Goal: Information Seeking & Learning: Learn about a topic

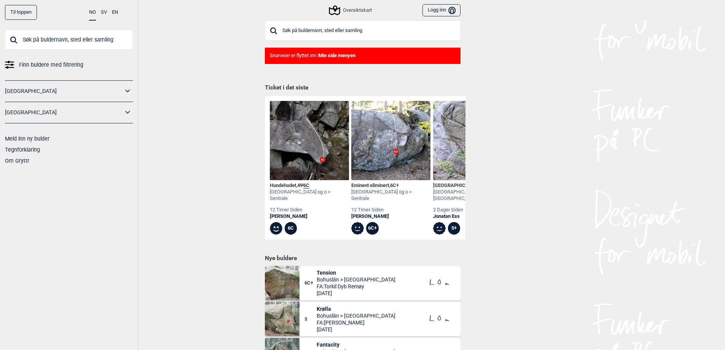
click at [305, 25] on input "text" at bounding box center [363, 31] width 196 height 20
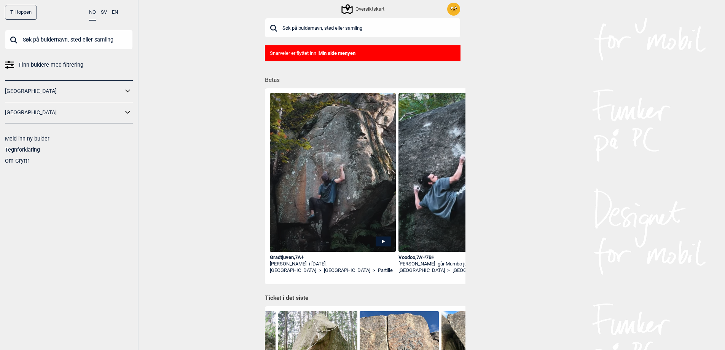
click at [318, 31] on input "text" at bounding box center [363, 28] width 196 height 20
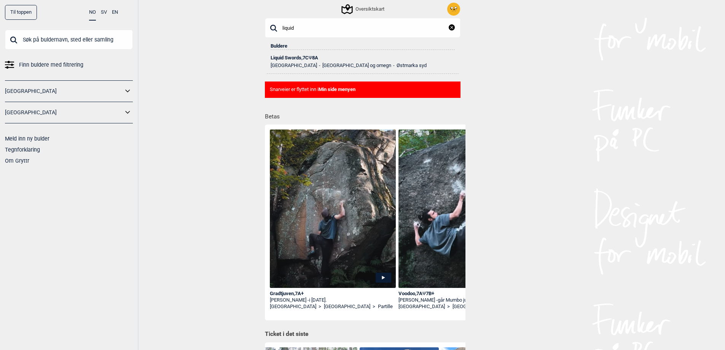
type input "liquid"
click at [290, 56] on div "Liquid Swords , 7C Ψ 8A" at bounding box center [363, 57] width 184 height 5
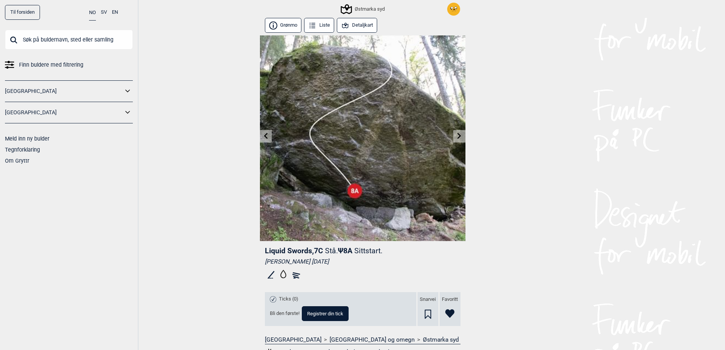
drag, startPoint x: 392, startPoint y: 264, endPoint x: 246, endPoint y: 247, distance: 146.7
click at [246, 247] on div "Til forsiden NO SV EN Finn buldere med filtrering [GEOGRAPHIC_DATA] [GEOGRAPHIC…" at bounding box center [362, 175] width 725 height 350
drag, startPoint x: 252, startPoint y: 247, endPoint x: 360, endPoint y: 260, distance: 109.0
click at [360, 260] on div "Til forsiden NO SV EN Finn buldere med filtrering [GEOGRAPHIC_DATA] [GEOGRAPHIC…" at bounding box center [362, 175] width 725 height 350
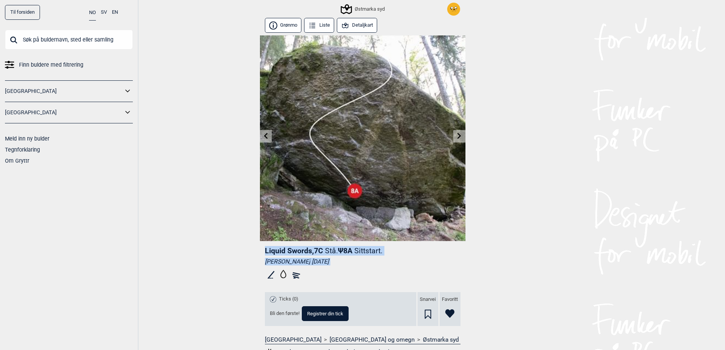
click at [360, 260] on div "Alex Raczyński 2020.04.02" at bounding box center [363, 262] width 196 height 8
drag, startPoint x: 364, startPoint y: 260, endPoint x: 340, endPoint y: 257, distance: 23.5
click at [340, 257] on div "Liquid Swords , 7C Stå. Ψ 8A Sittstart. [PERSON_NAME] [DATE]" at bounding box center [363, 264] width 196 height 37
click at [203, 255] on div "Til forsiden NO SV EN Finn buldere med filtrering [GEOGRAPHIC_DATA] [GEOGRAPHIC…" at bounding box center [362, 175] width 725 height 350
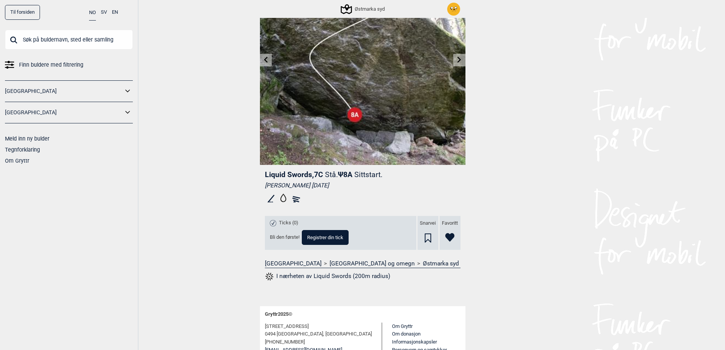
scroll to position [109, 0]
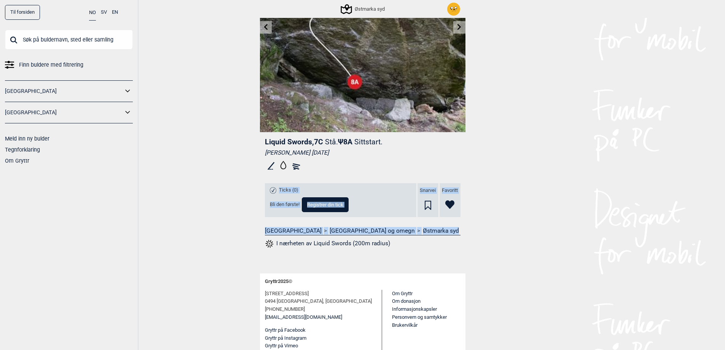
drag, startPoint x: 421, startPoint y: 245, endPoint x: 209, endPoint y: 182, distance: 221.8
click at [209, 182] on div "Til forsiden NO SV EN Finn buldere med filtrering [GEOGRAPHIC_DATA] [GEOGRAPHIC…" at bounding box center [362, 66] width 725 height 350
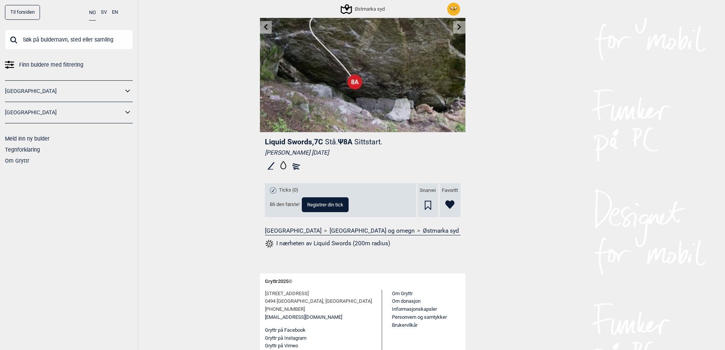
click at [207, 177] on div "Til forsiden NO SV EN Finn buldere med filtrering [GEOGRAPHIC_DATA] [GEOGRAPHIC…" at bounding box center [362, 66] width 725 height 350
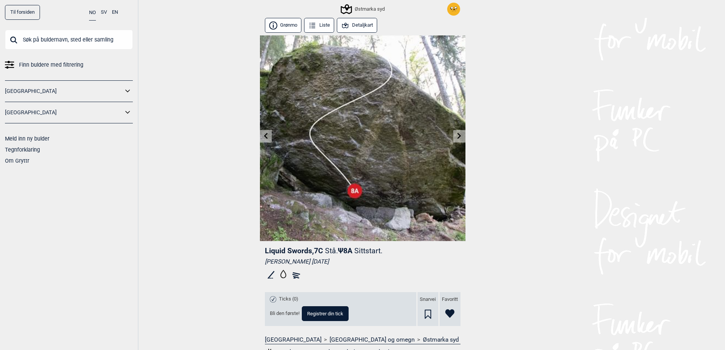
click at [361, 24] on button "Detaljkart" at bounding box center [357, 25] width 41 height 15
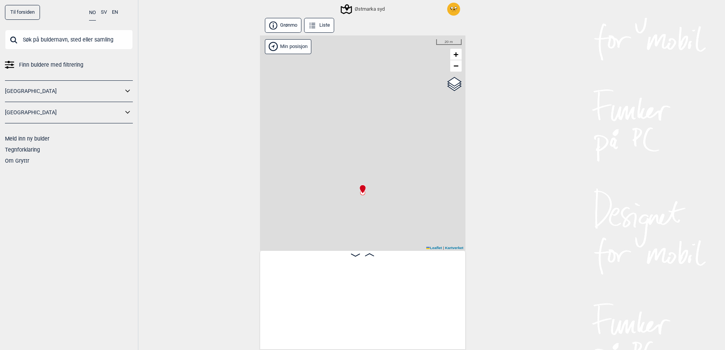
scroll to position [0, 322]
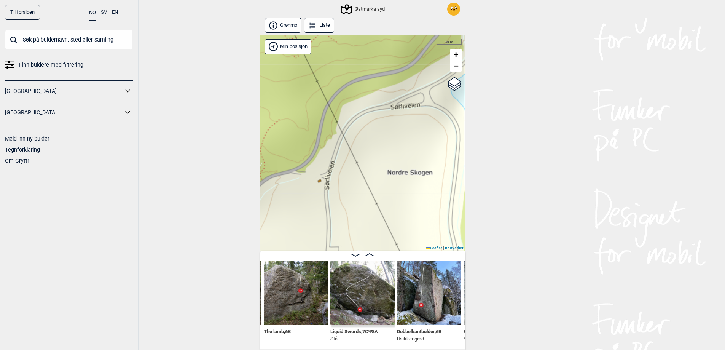
drag, startPoint x: 421, startPoint y: 175, endPoint x: 216, endPoint y: 148, distance: 206.7
click at [213, 152] on div "Til forsiden NO SV EN Finn buldere med filtrering Norge Sverige Meld inn ny bul…" at bounding box center [362, 175] width 725 height 350
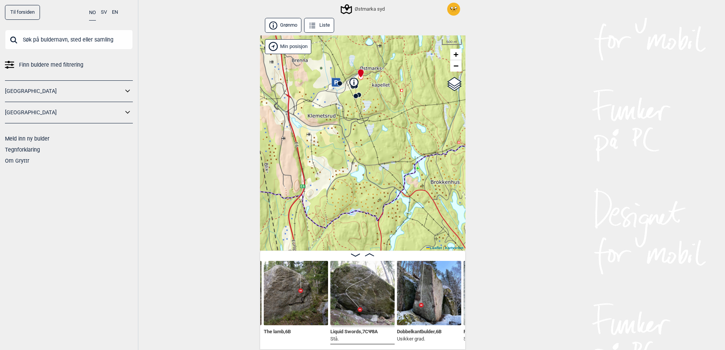
drag, startPoint x: 347, startPoint y: 162, endPoint x: 332, endPoint y: 85, distance: 78.3
click at [332, 85] on icon at bounding box center [336, 82] width 9 height 9
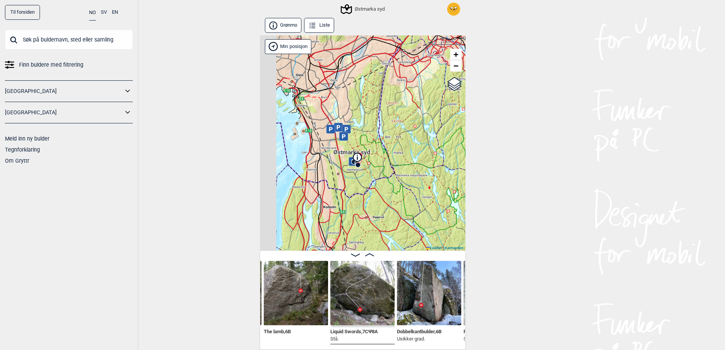
drag, startPoint x: 348, startPoint y: 166, endPoint x: 349, endPoint y: 172, distance: 6.2
click at [349, 172] on div "Østmarka syd Min posisjon 3 km + − Kartverket OpenStreetMap Google satellite Le…" at bounding box center [363, 142] width 206 height 215
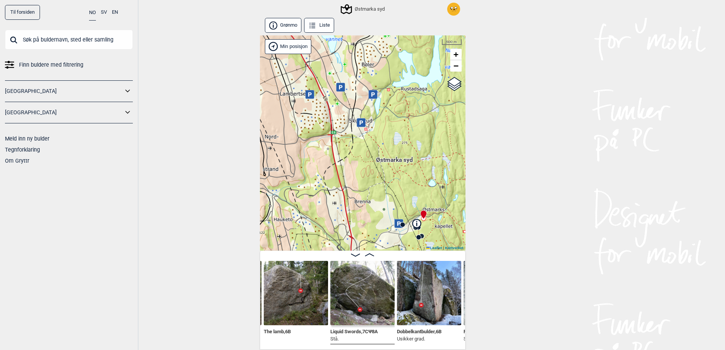
drag, startPoint x: 344, startPoint y: 142, endPoint x: 378, endPoint y: 238, distance: 102.4
click at [378, 238] on div "Østmarka syd Min posisjon 500 m + − Kartverket OpenStreetMap Google satellite L…" at bounding box center [363, 142] width 206 height 215
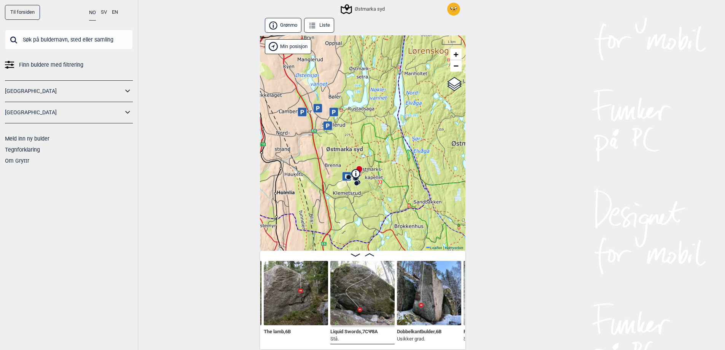
drag, startPoint x: 414, startPoint y: 211, endPoint x: 333, endPoint y: 123, distance: 120.5
click at [333, 123] on div "Østmarka syd Min posisjon 1 km + − Kartverket OpenStreetMap Google satellite Le…" at bounding box center [363, 142] width 206 height 215
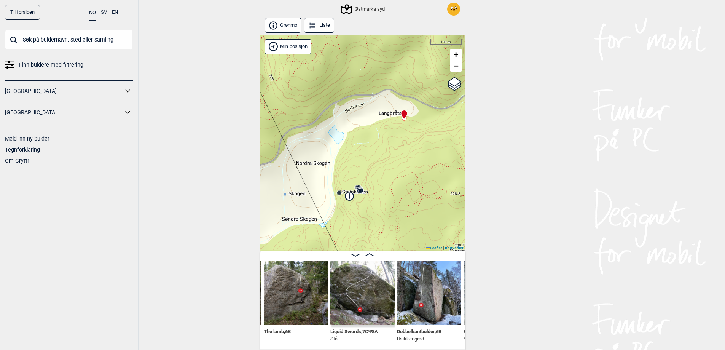
drag, startPoint x: 324, startPoint y: 149, endPoint x: 391, endPoint y: 133, distance: 69.4
click at [391, 133] on div "Østmarka syd Min posisjon 100 m + − Kartverket OpenStreetMap Google satellite L…" at bounding box center [363, 142] width 206 height 215
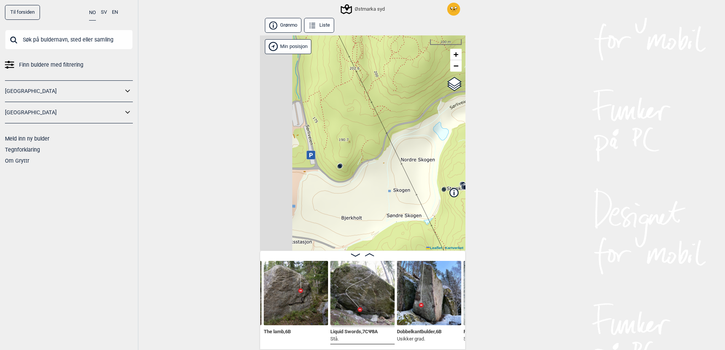
drag, startPoint x: 404, startPoint y: 165, endPoint x: 417, endPoint y: 165, distance: 12.9
click at [417, 165] on div "Østmarka syd Min posisjon 100 m + − Kartverket OpenStreetMap Google satellite L…" at bounding box center [363, 142] width 206 height 215
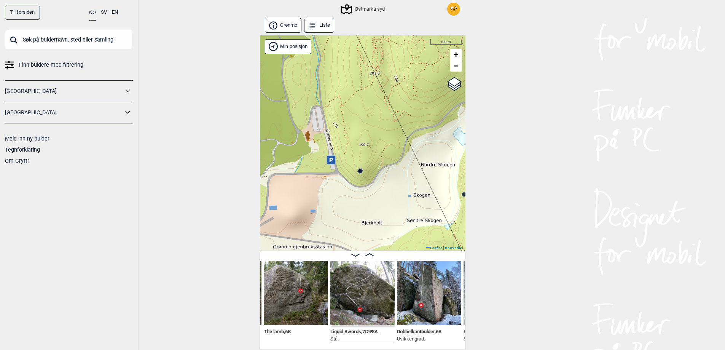
click at [362, 171] on circle at bounding box center [359, 171] width 5 height 5
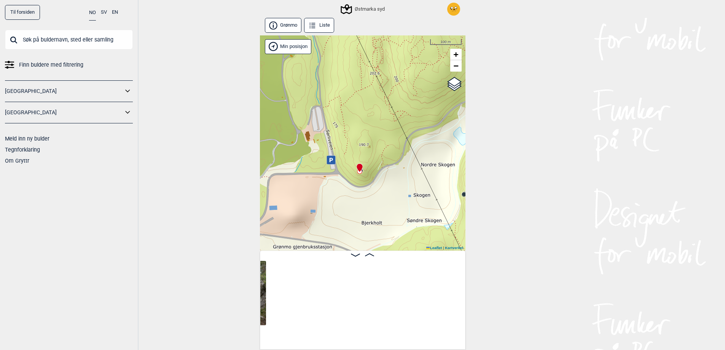
scroll to position [0, 60]
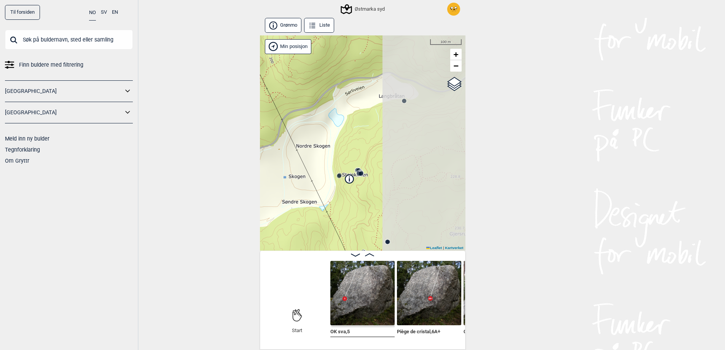
drag, startPoint x: 420, startPoint y: 154, endPoint x: 313, endPoint y: 144, distance: 108.2
click at [313, 144] on div "Østmarka syd Min posisjon 100 m + − Kartverket OpenStreetMap Google satellite L…" at bounding box center [363, 142] width 206 height 215
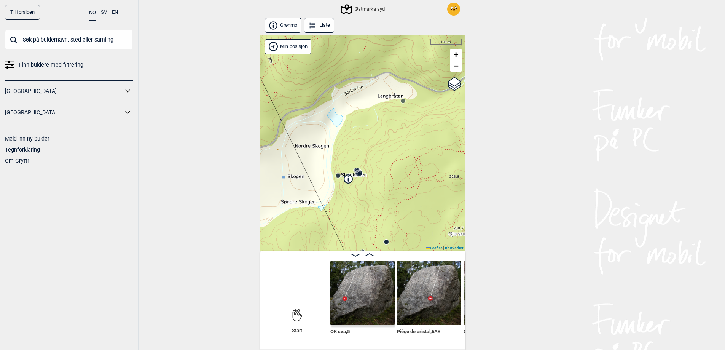
click at [403, 102] on circle at bounding box center [403, 101] width 5 height 5
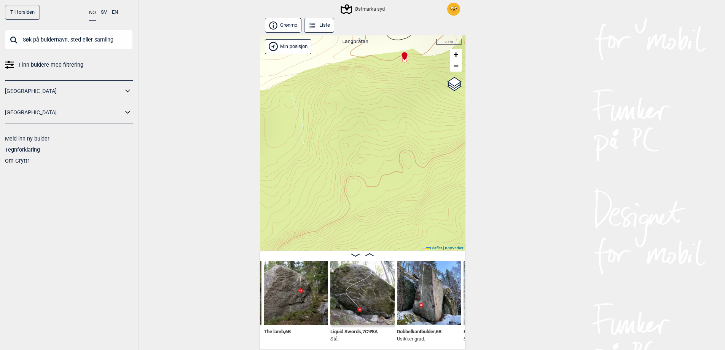
click at [348, 305] on img at bounding box center [362, 293] width 64 height 64
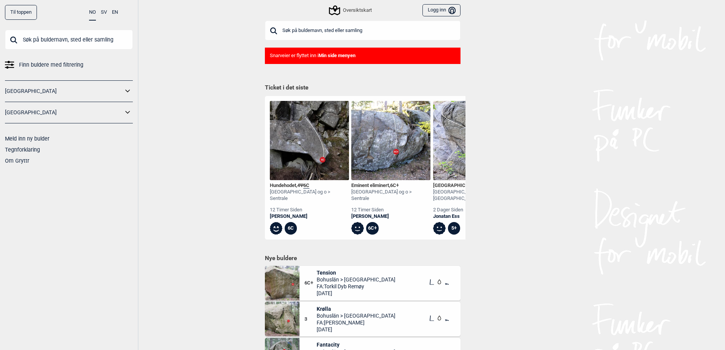
click at [329, 27] on input "text" at bounding box center [363, 31] width 196 height 20
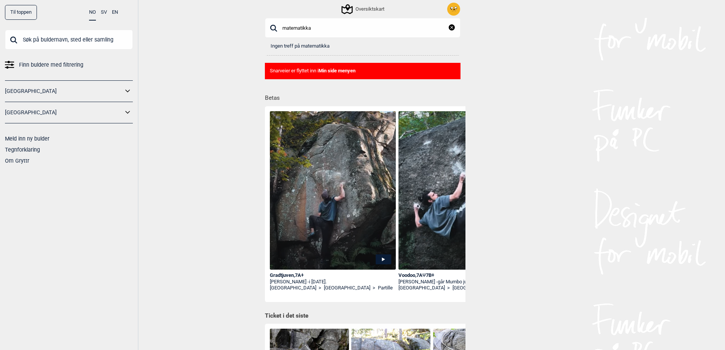
click at [306, 27] on input "matematikka" at bounding box center [363, 28] width 196 height 20
drag, startPoint x: 343, startPoint y: 25, endPoint x: 292, endPoint y: 28, distance: 51.5
click at [292, 28] on input "matematika" at bounding box center [363, 28] width 196 height 20
drag, startPoint x: 293, startPoint y: 26, endPoint x: 288, endPoint y: 26, distance: 4.6
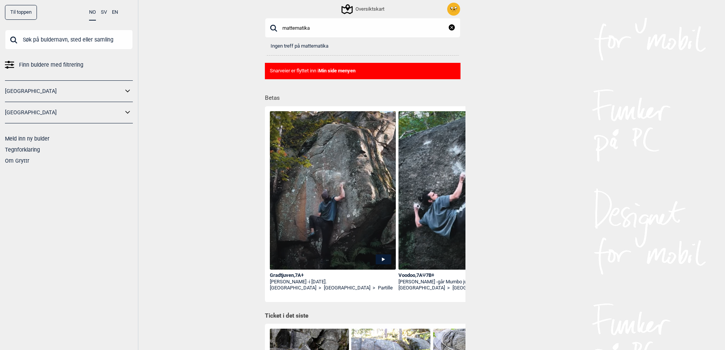
click at [288, 26] on input "mattematika" at bounding box center [363, 28] width 196 height 20
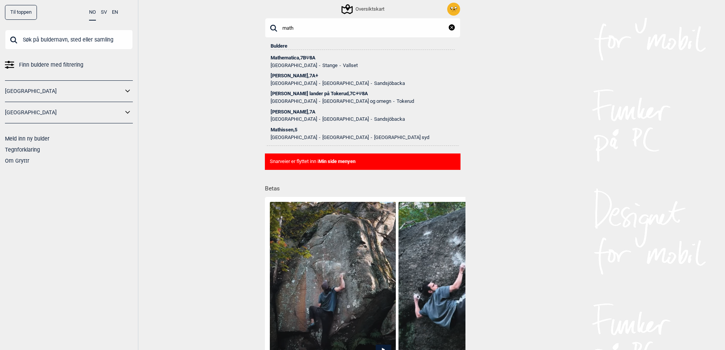
type input "math"
click at [282, 56] on div "Mathematica , 7B Ψ 8A" at bounding box center [363, 57] width 184 height 5
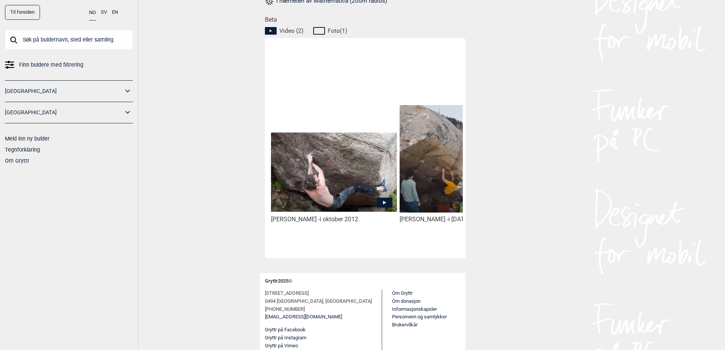
click at [368, 190] on img at bounding box center [334, 172] width 126 height 79
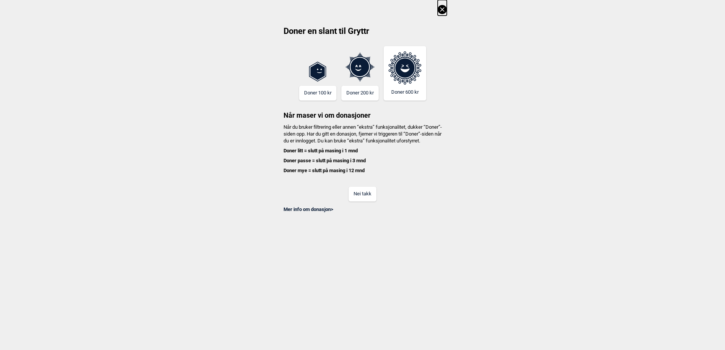
click at [360, 197] on button "Nei takk" at bounding box center [363, 194] width 28 height 15
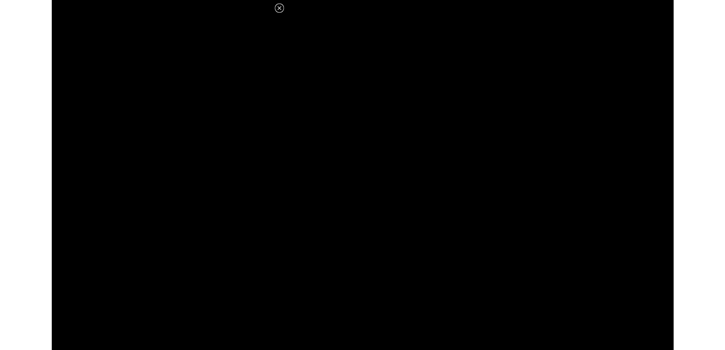
scroll to position [351, 0]
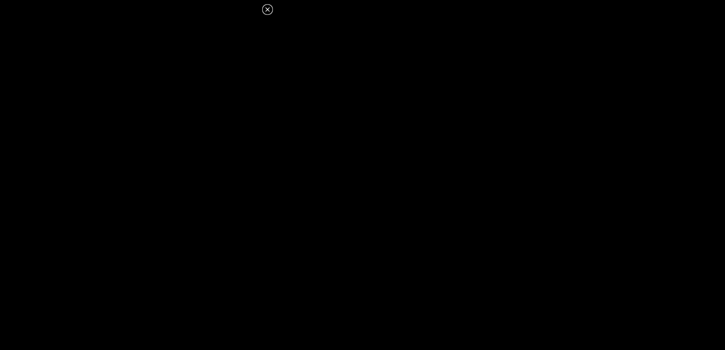
click at [265, 6] on icon at bounding box center [267, 9] width 9 height 9
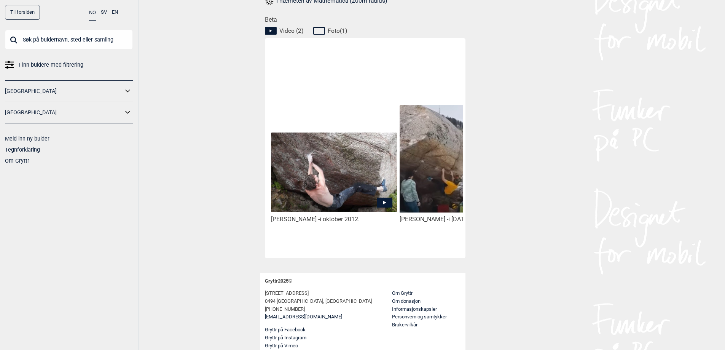
click at [423, 184] on img at bounding box center [463, 158] width 126 height 107
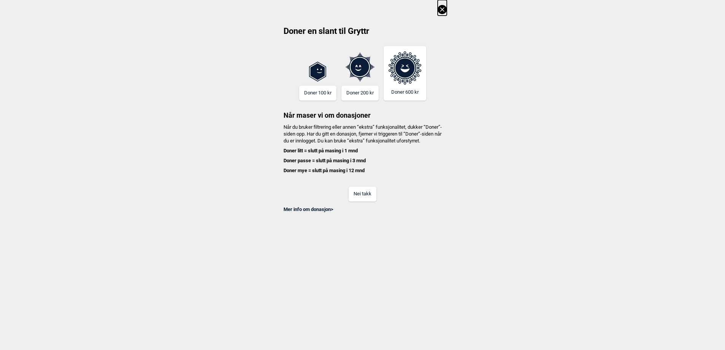
click at [369, 193] on button "Nei takk" at bounding box center [363, 194] width 28 height 15
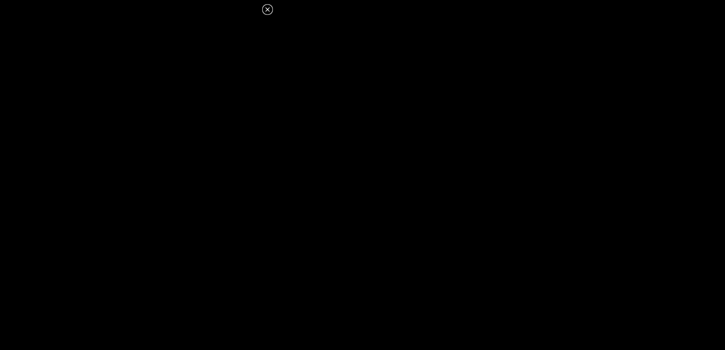
click at [265, 8] on icon at bounding box center [267, 9] width 9 height 9
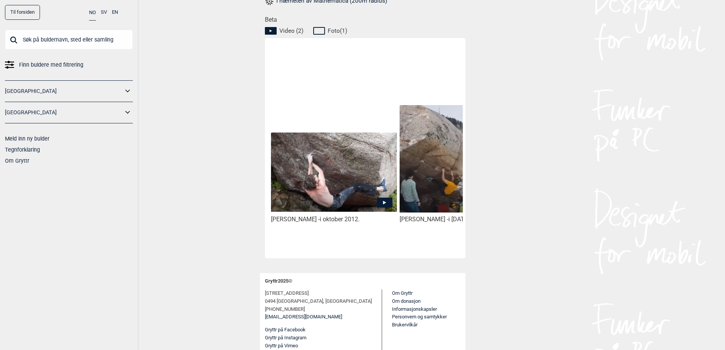
scroll to position [0, 0]
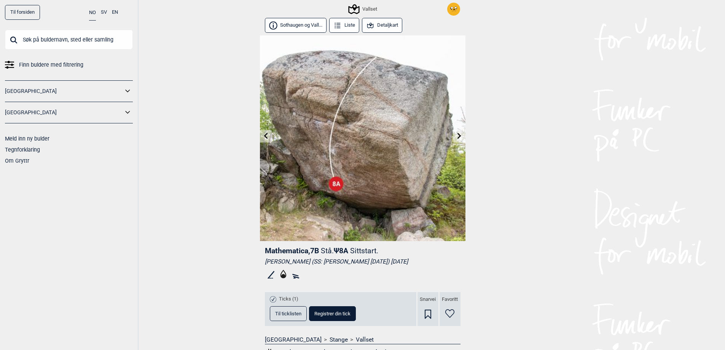
drag, startPoint x: 163, startPoint y: 196, endPoint x: 265, endPoint y: 246, distance: 113.8
click at [167, 196] on div "Til forsiden NO SV EN Finn buldere med filtrering Norge Sverige Meld inn ny bul…" at bounding box center [362, 175] width 725 height 350
click at [267, 137] on icon at bounding box center [266, 136] width 6 height 6
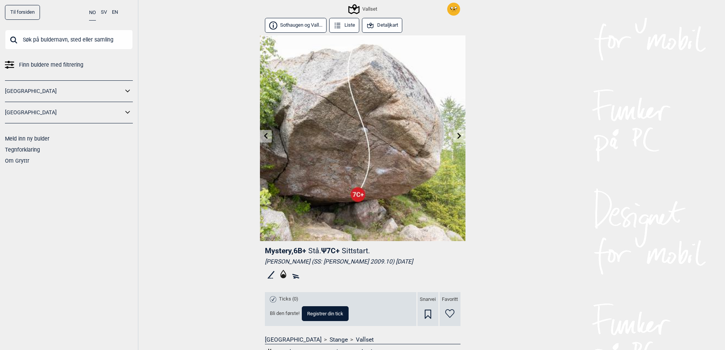
drag, startPoint x: 401, startPoint y: 260, endPoint x: 232, endPoint y: 241, distance: 169.4
click at [232, 241] on div "Til forsiden NO SV EN Finn buldere med filtrering Norge Sverige Meld inn ny bul…" at bounding box center [362, 175] width 725 height 350
drag, startPoint x: 399, startPoint y: 261, endPoint x: 460, endPoint y: 260, distance: 60.9
click at [460, 260] on div "Til forsiden NO SV EN Finn buldere med filtrering Norge Sverige Meld inn ny bul…" at bounding box center [362, 175] width 725 height 350
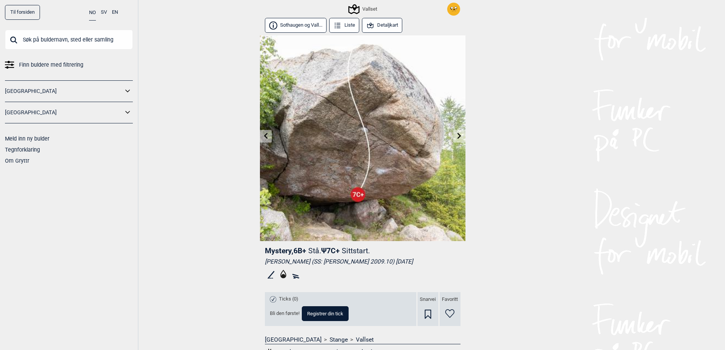
click at [460, 260] on div "Lars Audun Nornes (SS: Rune Osvold 2009.10) 2009.09.23" at bounding box center [363, 262] width 196 height 8
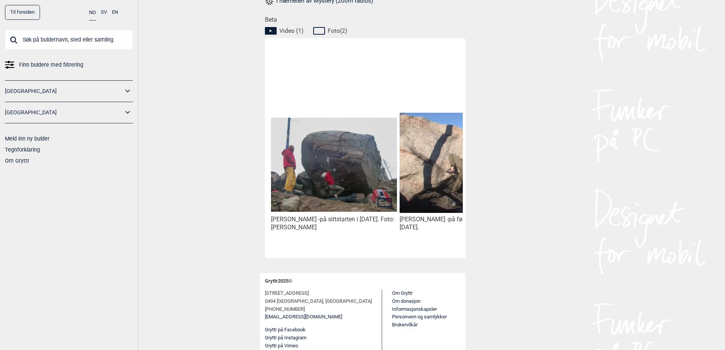
click at [356, 193] on img at bounding box center [334, 165] width 126 height 94
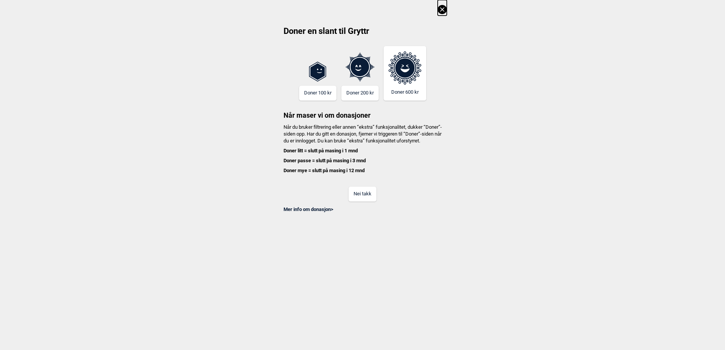
click at [359, 197] on button "Nei takk" at bounding box center [363, 194] width 28 height 15
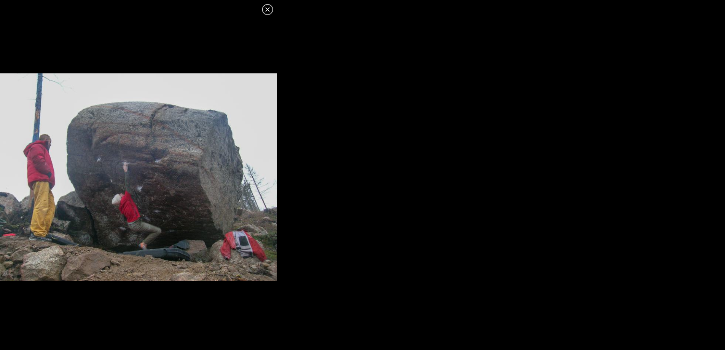
click at [263, 9] on icon at bounding box center [267, 9] width 9 height 9
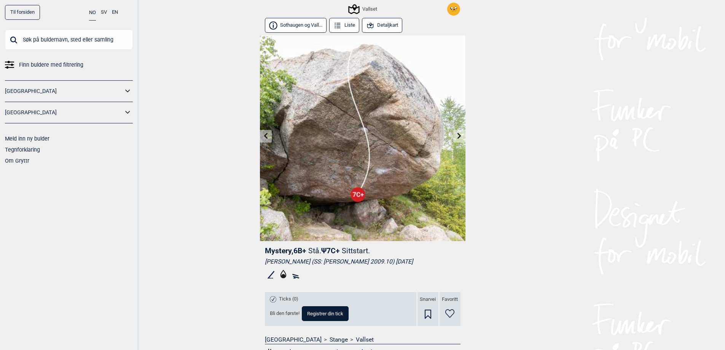
click at [219, 136] on div "Til forsiden NO SV EN Finn buldere med filtrering Norge Sverige Meld inn ny bul…" at bounding box center [362, 175] width 725 height 350
drag, startPoint x: 501, startPoint y: 174, endPoint x: 196, endPoint y: 121, distance: 310.0
click at [196, 121] on div "Til forsiden NO SV EN Finn buldere med filtrering Norge Sverige Meld inn ny bul…" at bounding box center [362, 175] width 725 height 350
click at [196, 120] on div "Til forsiden NO SV EN Finn buldere med filtrering Norge Sverige Meld inn ny bul…" at bounding box center [362, 175] width 725 height 350
drag, startPoint x: 250, startPoint y: 105, endPoint x: 552, endPoint y: 211, distance: 320.1
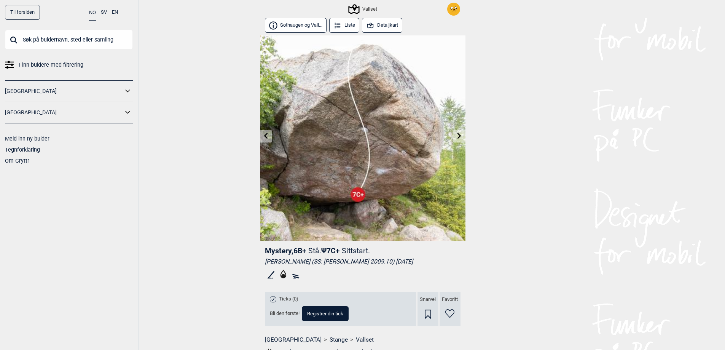
click at [575, 215] on div "Til forsiden NO SV EN Finn buldere med filtrering Norge Sverige Meld inn ny bul…" at bounding box center [362, 175] width 725 height 350
click at [542, 209] on div "Til forsiden NO SV EN Finn buldere med filtrering Norge Sverige Meld inn ny bul…" at bounding box center [362, 175] width 725 height 350
drag, startPoint x: 514, startPoint y: 218, endPoint x: 230, endPoint y: 203, distance: 284.4
click at [200, 178] on div "Til forsiden NO SV EN Finn buldere med filtrering Norge Sverige Meld inn ny bul…" at bounding box center [362, 175] width 725 height 350
drag, startPoint x: 285, startPoint y: 257, endPoint x: 255, endPoint y: 243, distance: 33.2
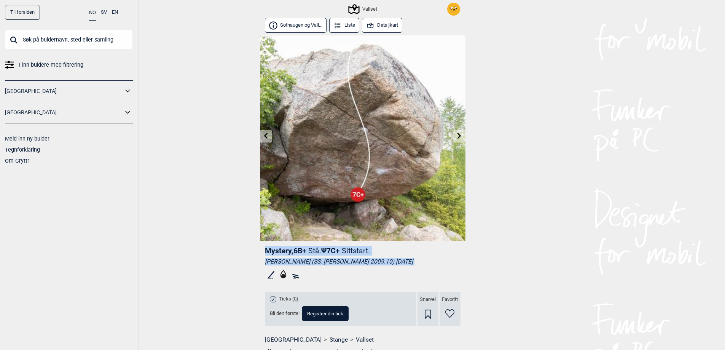
click at [255, 243] on div "Til forsiden NO SV EN Finn buldere med filtrering Norge Sverige Meld inn ny bul…" at bounding box center [362, 175] width 725 height 350
click at [223, 237] on div "Til forsiden NO SV EN Finn buldere med filtrering Norge Sverige Meld inn ny bul…" at bounding box center [362, 175] width 725 height 350
drag, startPoint x: 535, startPoint y: 215, endPoint x: 133, endPoint y: 119, distance: 413.4
click at [134, 119] on div "Til forsiden NO SV EN Finn buldere med filtrering Norge Sverige Meld inn ny bul…" at bounding box center [362, 175] width 725 height 350
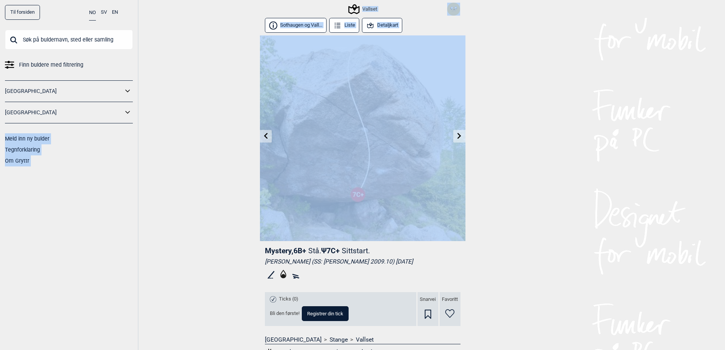
click at [211, 129] on div "Til forsiden NO SV EN Finn buldere med filtrering Norge Sverige Meld inn ny bul…" at bounding box center [362, 175] width 725 height 350
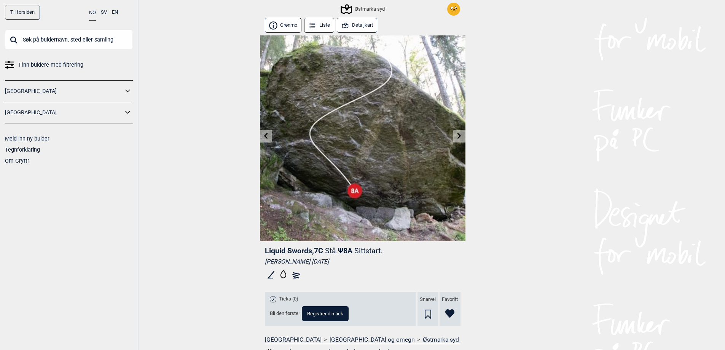
drag, startPoint x: 614, startPoint y: 193, endPoint x: 166, endPoint y: 137, distance: 451.6
click at [168, 138] on div "Til forsiden NO SV EN Finn buldere med filtrering [GEOGRAPHIC_DATA] [GEOGRAPHIC…" at bounding box center [362, 175] width 725 height 350
click at [164, 144] on div "Til forsiden NO SV EN Finn buldere med filtrering [GEOGRAPHIC_DATA] [GEOGRAPHIC…" at bounding box center [362, 175] width 725 height 350
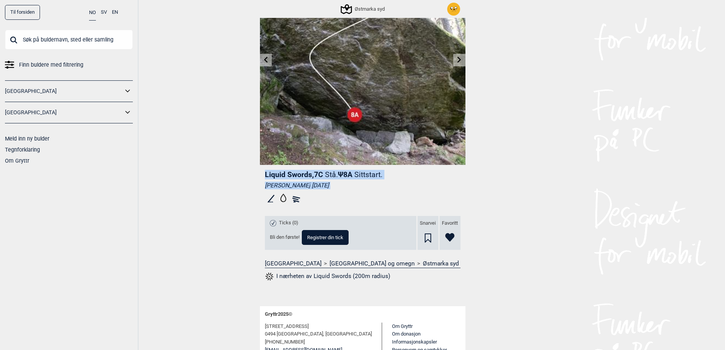
drag, startPoint x: 370, startPoint y: 193, endPoint x: 142, endPoint y: 130, distance: 236.3
click at [142, 130] on div "Til forsiden NO SV EN Finn buldere med filtrering [GEOGRAPHIC_DATA] [GEOGRAPHIC…" at bounding box center [362, 99] width 725 height 350
click at [171, 149] on div "Til forsiden NO SV EN Finn buldere med filtrering [GEOGRAPHIC_DATA] [GEOGRAPHIC…" at bounding box center [362, 99] width 725 height 350
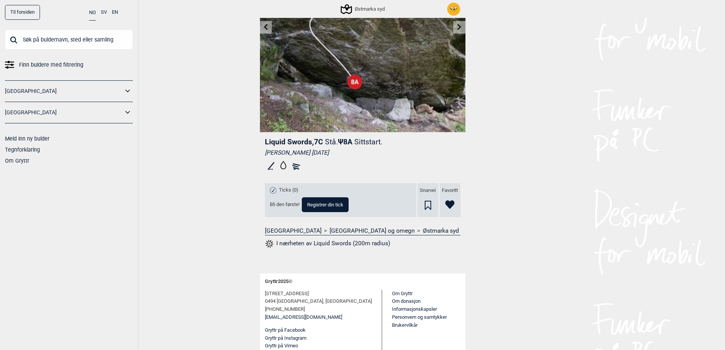
drag, startPoint x: 489, startPoint y: 262, endPoint x: 202, endPoint y: 137, distance: 313.0
click at [202, 137] on html "Til forsiden NO SV EN Finn buldere med filtrering [GEOGRAPHIC_DATA] [GEOGRAPHIC…" at bounding box center [362, 66] width 725 height 350
click at [202, 137] on div "Til forsiden NO SV EN Finn buldere med filtrering [GEOGRAPHIC_DATA] [GEOGRAPHIC…" at bounding box center [362, 66] width 725 height 350
